Goal: Task Accomplishment & Management: Manage account settings

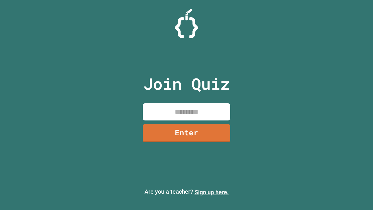
click at [212, 192] on link "Sign up here." at bounding box center [212, 192] width 34 height 7
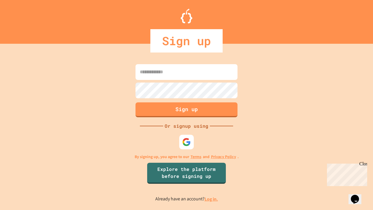
click at [212, 199] on link "Log in." at bounding box center [211, 199] width 13 height 6
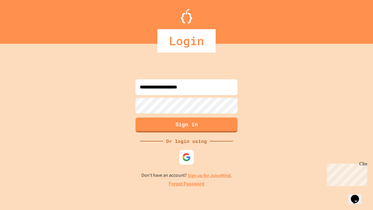
type input "**********"
